Goal: Task Accomplishment & Management: Manage account settings

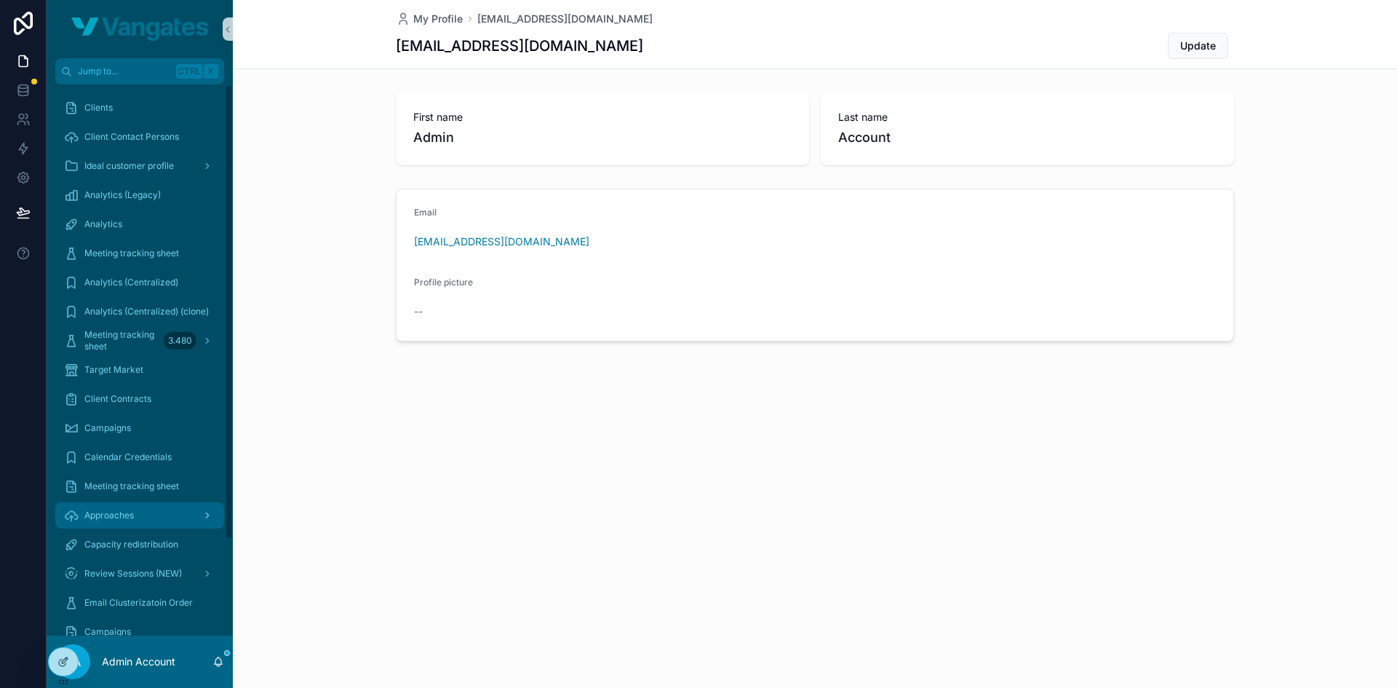
click at [140, 517] on div "Approaches" at bounding box center [139, 515] width 151 height 23
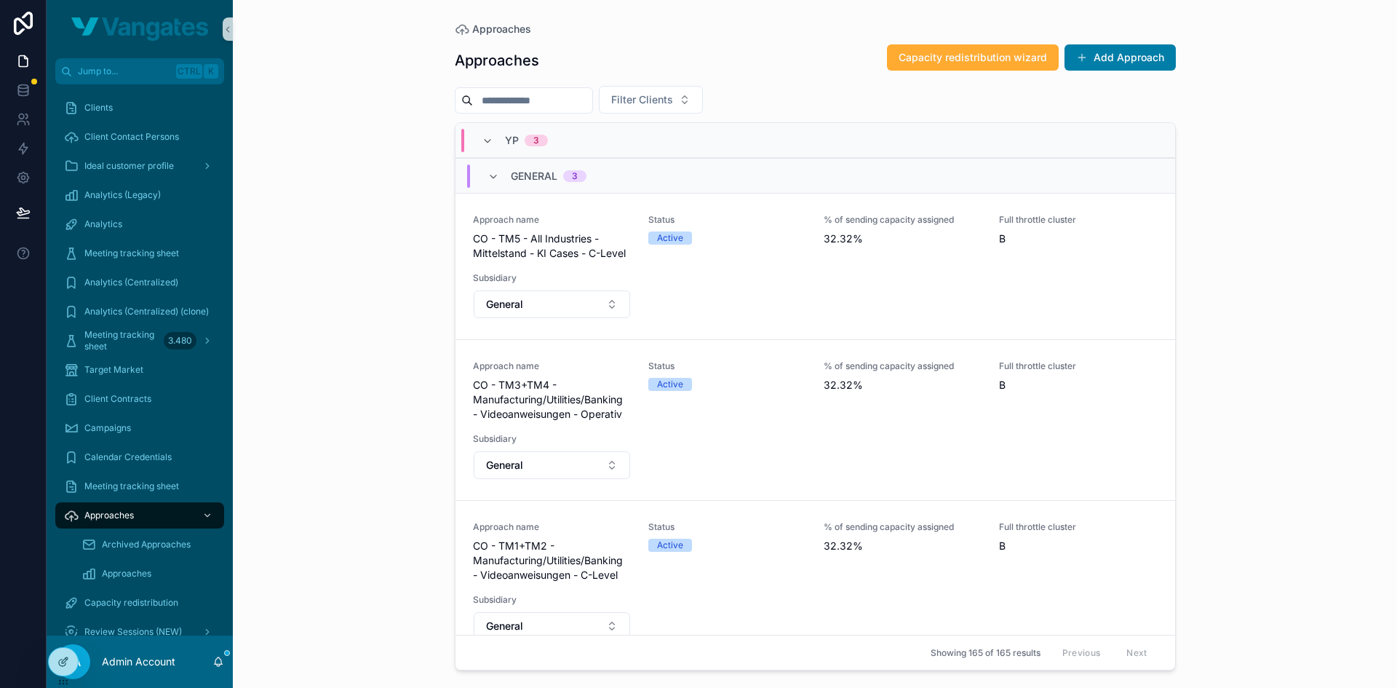
click at [557, 106] on input "scrollable content" at bounding box center [532, 100] width 119 height 20
click at [673, 99] on span "Filter Clients" at bounding box center [642, 99] width 62 height 15
type input "*******"
click at [651, 163] on span "[PERSON_NAME]" at bounding box center [648, 158] width 84 height 15
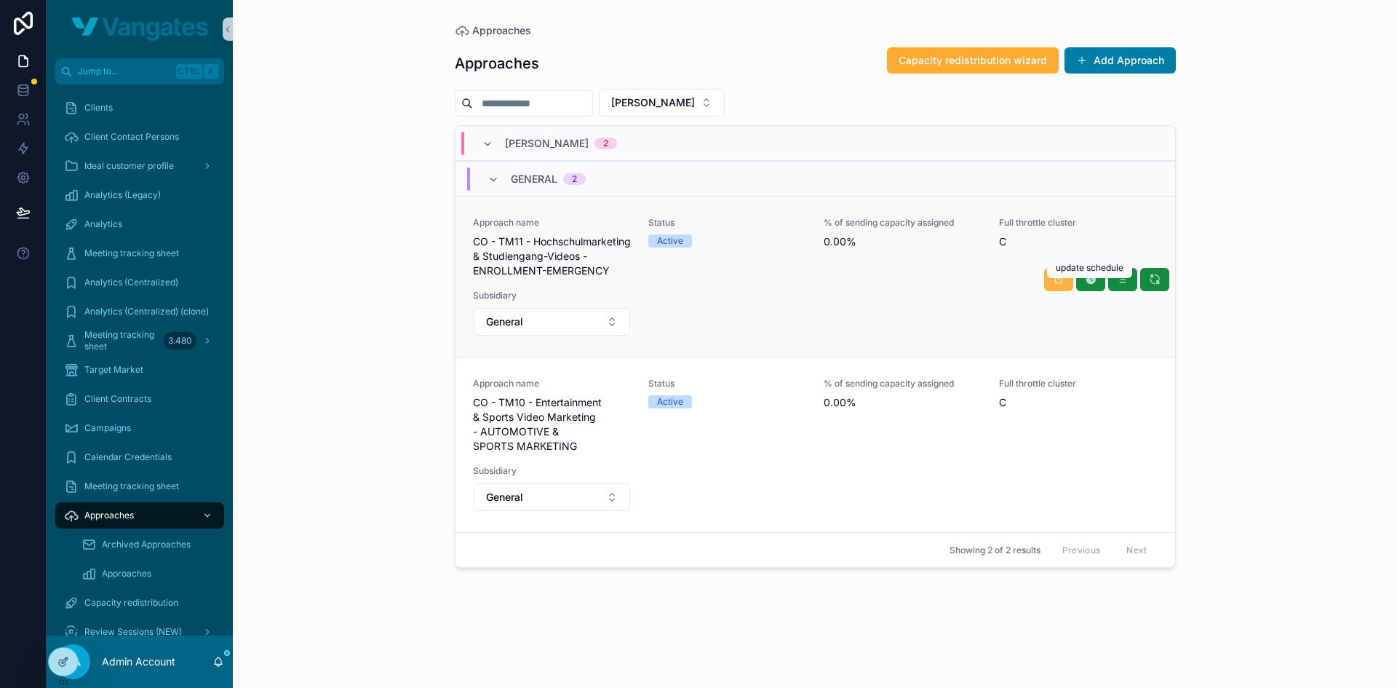
click at [1060, 281] on icon "scrollable content" at bounding box center [1059, 280] width 12 height 12
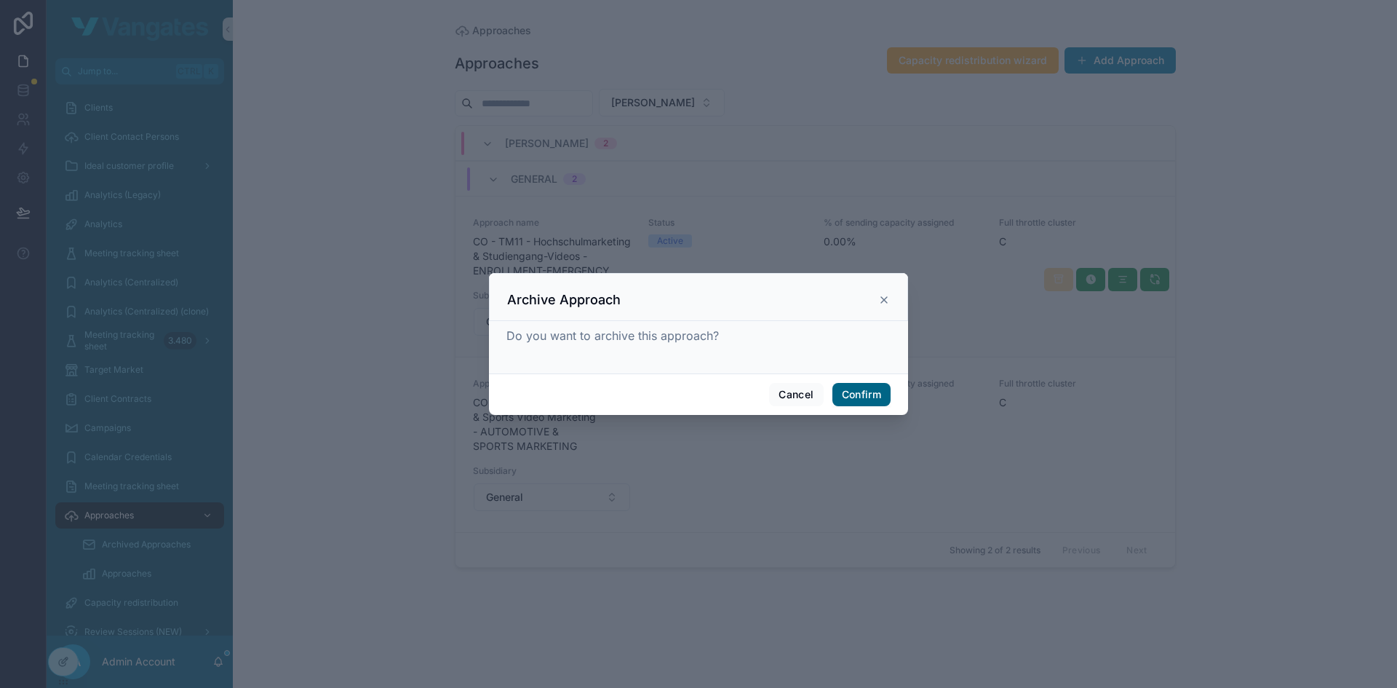
click at [852, 396] on button "Confirm" at bounding box center [862, 394] width 58 height 23
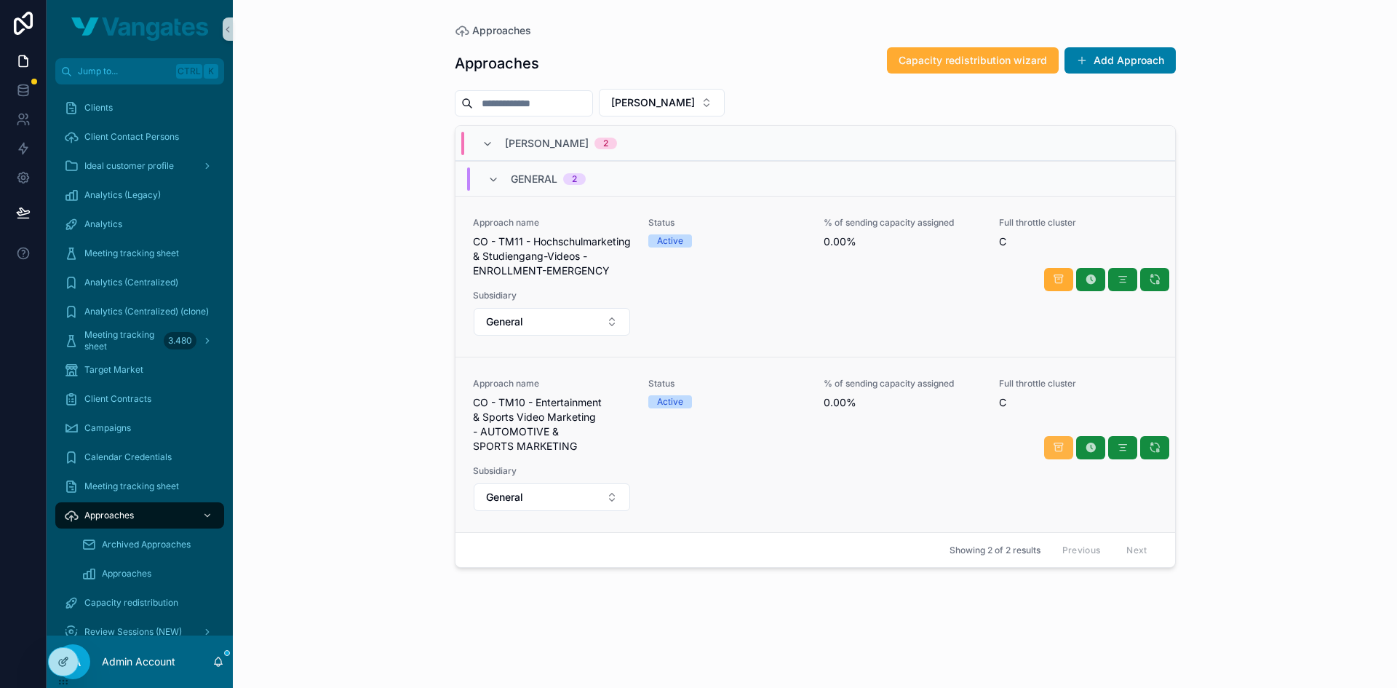
click at [1051, 459] on button "scrollable content" at bounding box center [1058, 447] width 29 height 23
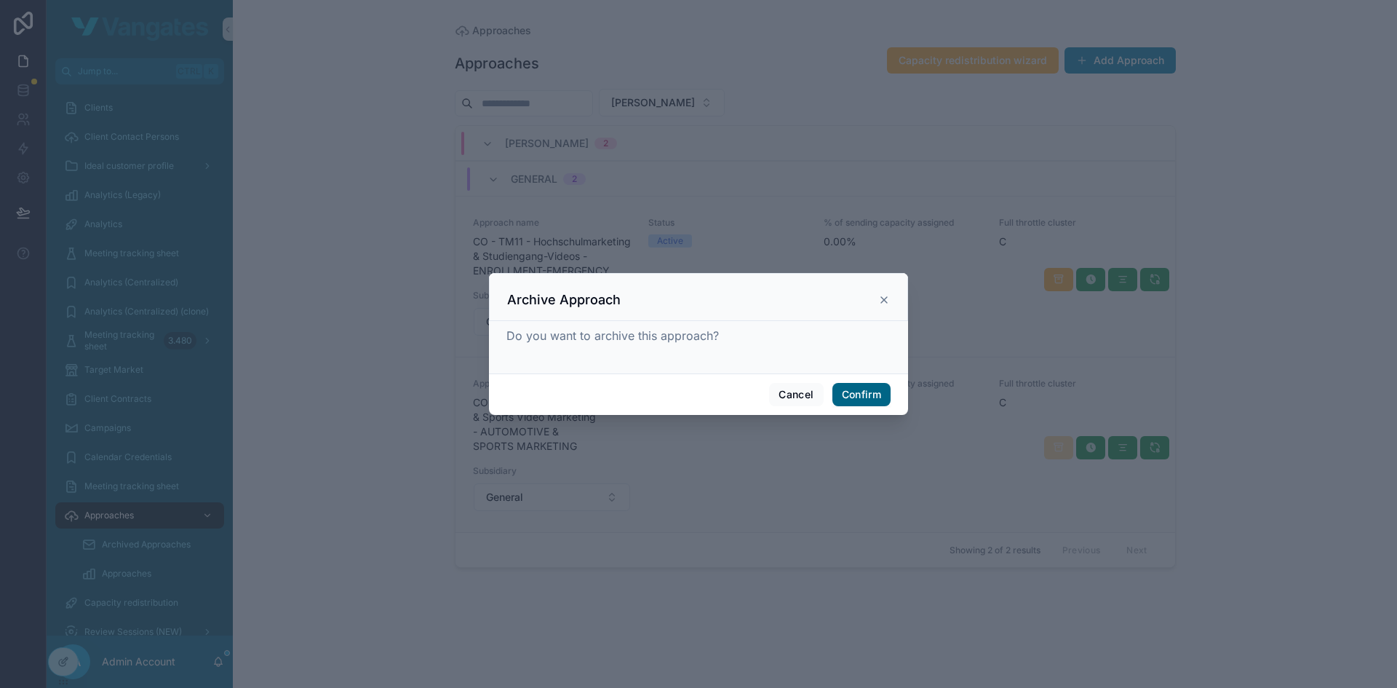
click at [877, 393] on button "Confirm" at bounding box center [862, 394] width 58 height 23
